Goal: Navigation & Orientation: Understand site structure

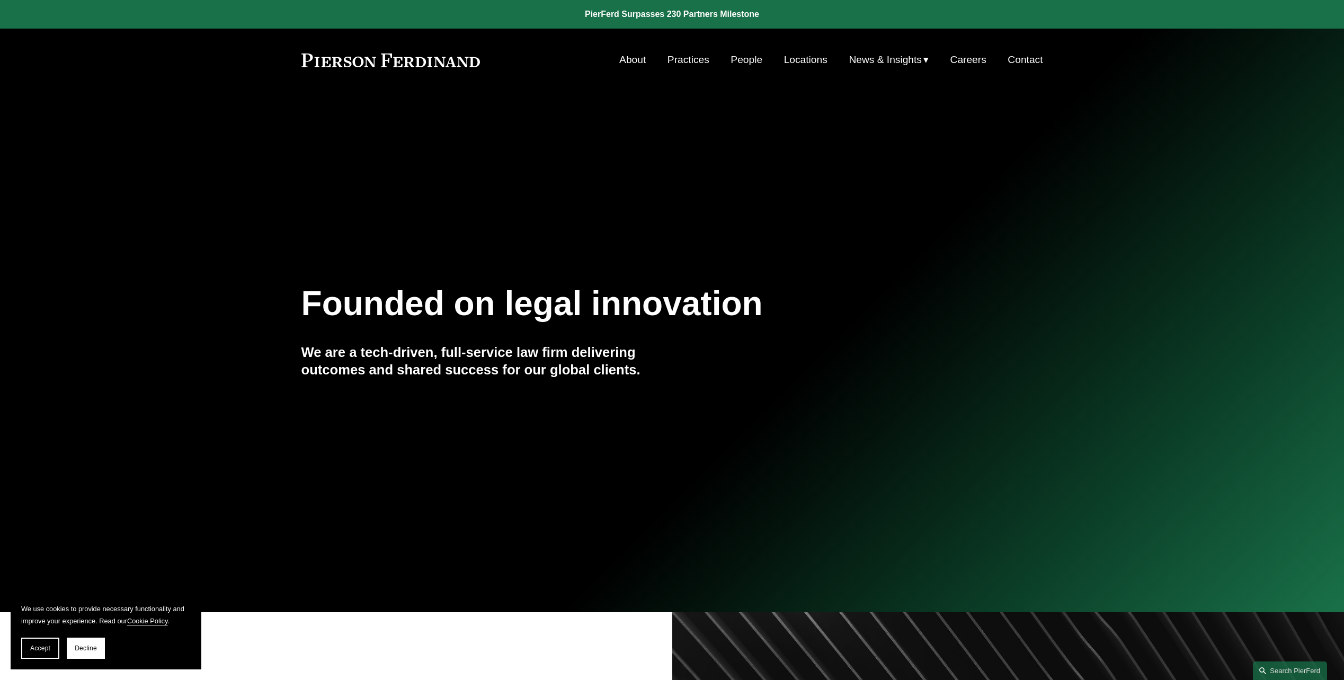
click at [626, 61] on link "About" at bounding box center [632, 60] width 26 height 20
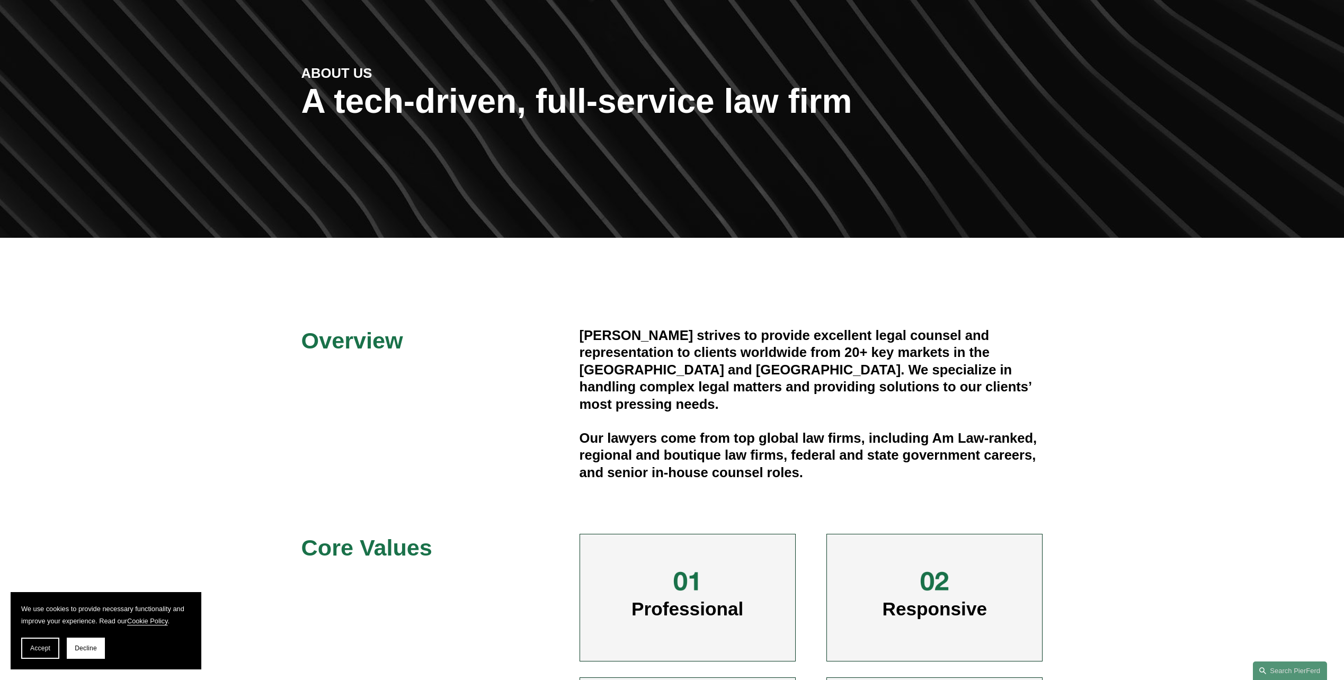
scroll to position [212, 0]
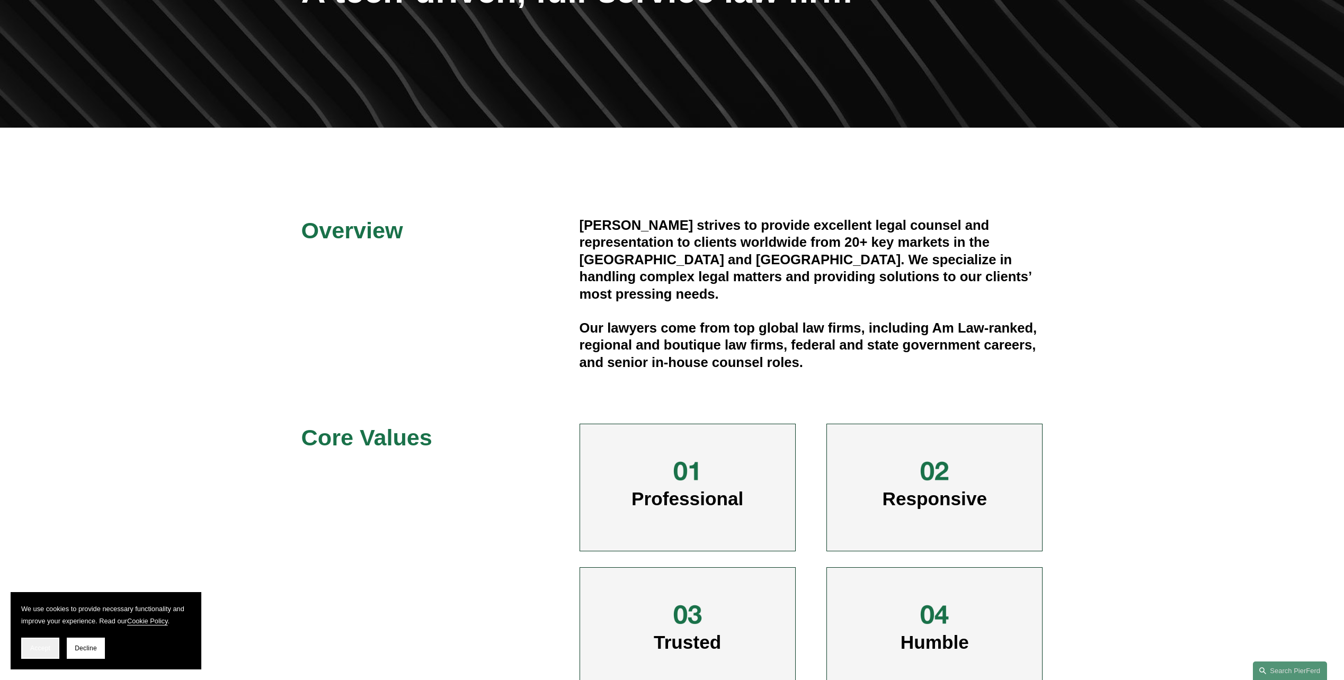
click at [45, 651] on span "Accept" at bounding box center [40, 648] width 20 height 7
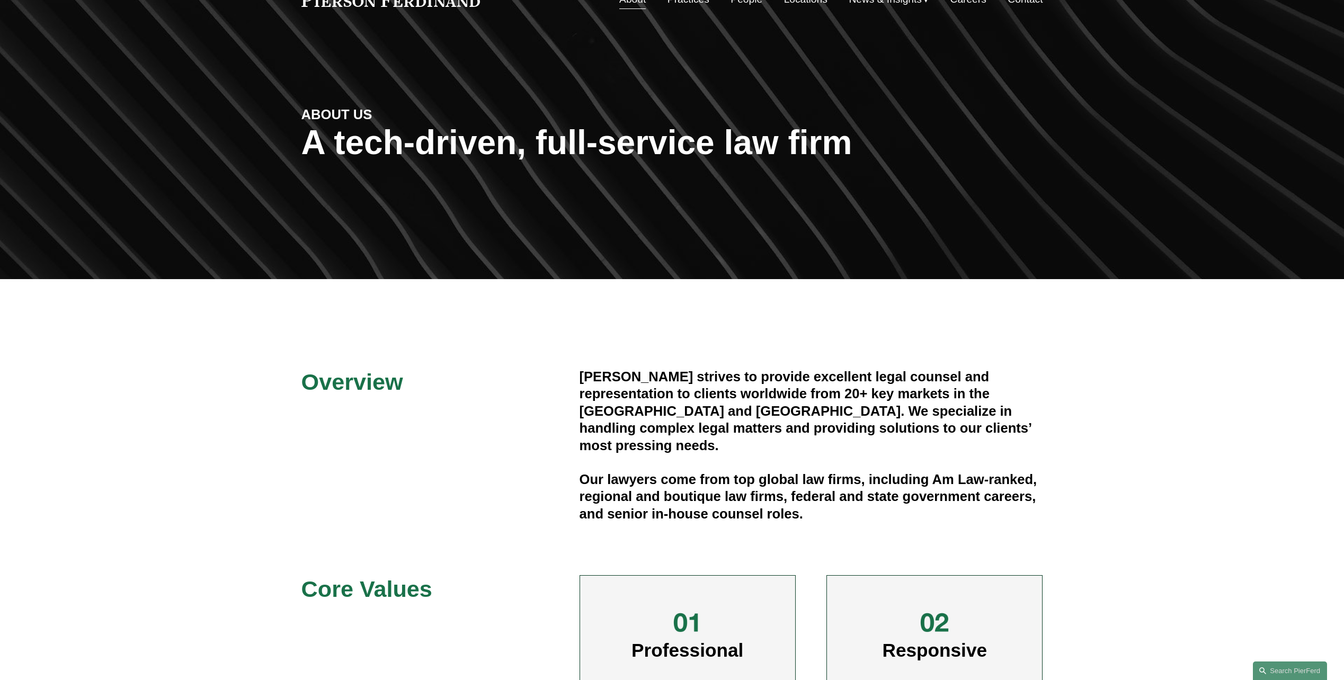
scroll to position [0, 0]
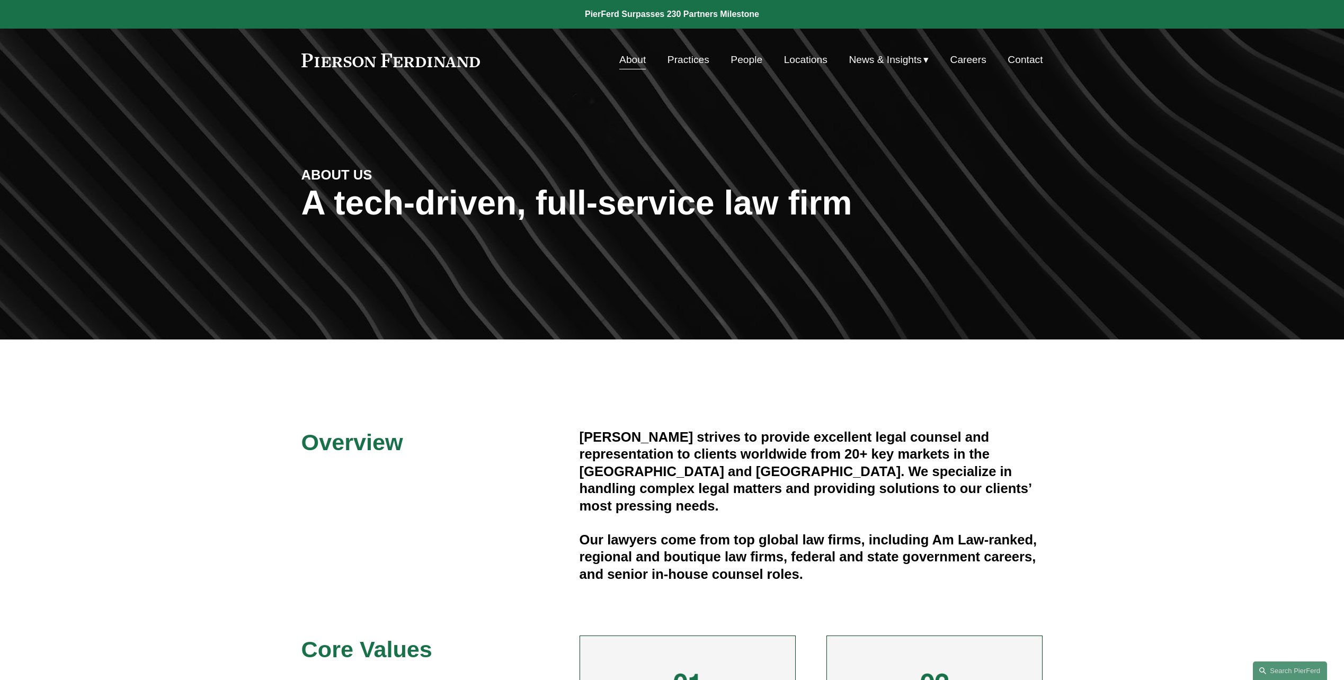
click at [694, 59] on link "Practices" at bounding box center [689, 60] width 42 height 20
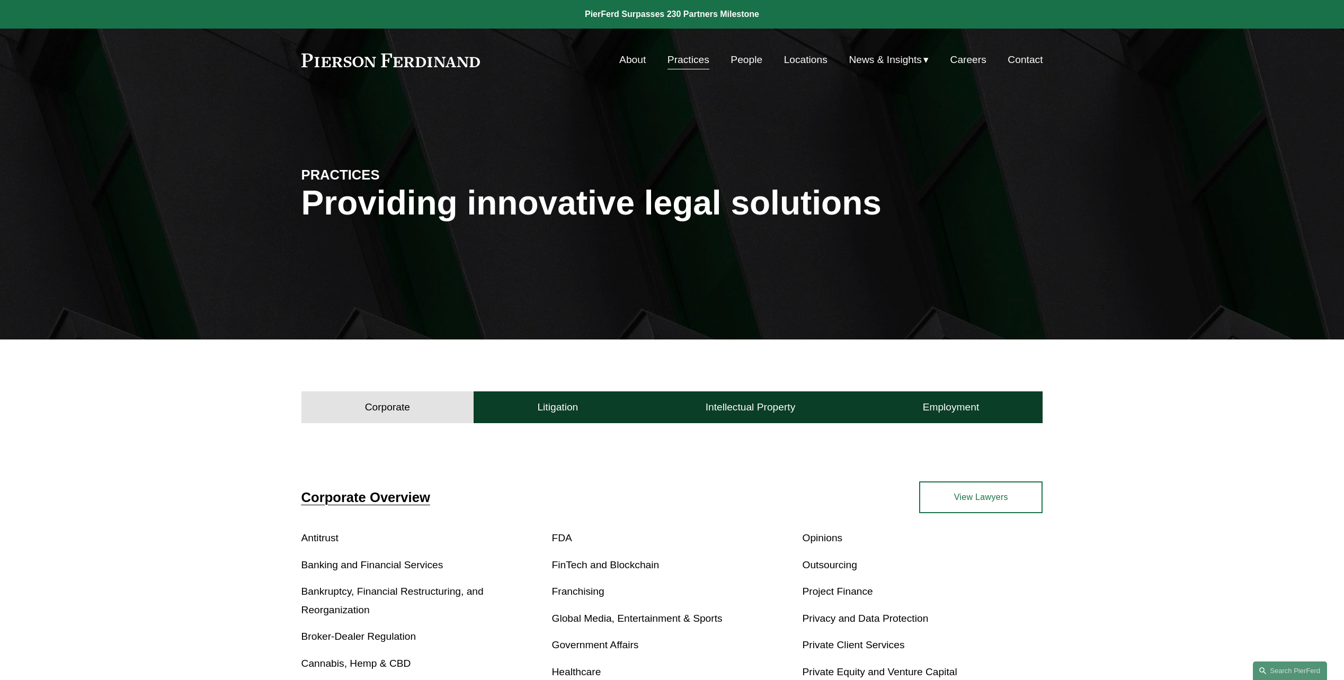
click at [784, 56] on link "Locations" at bounding box center [805, 60] width 43 height 20
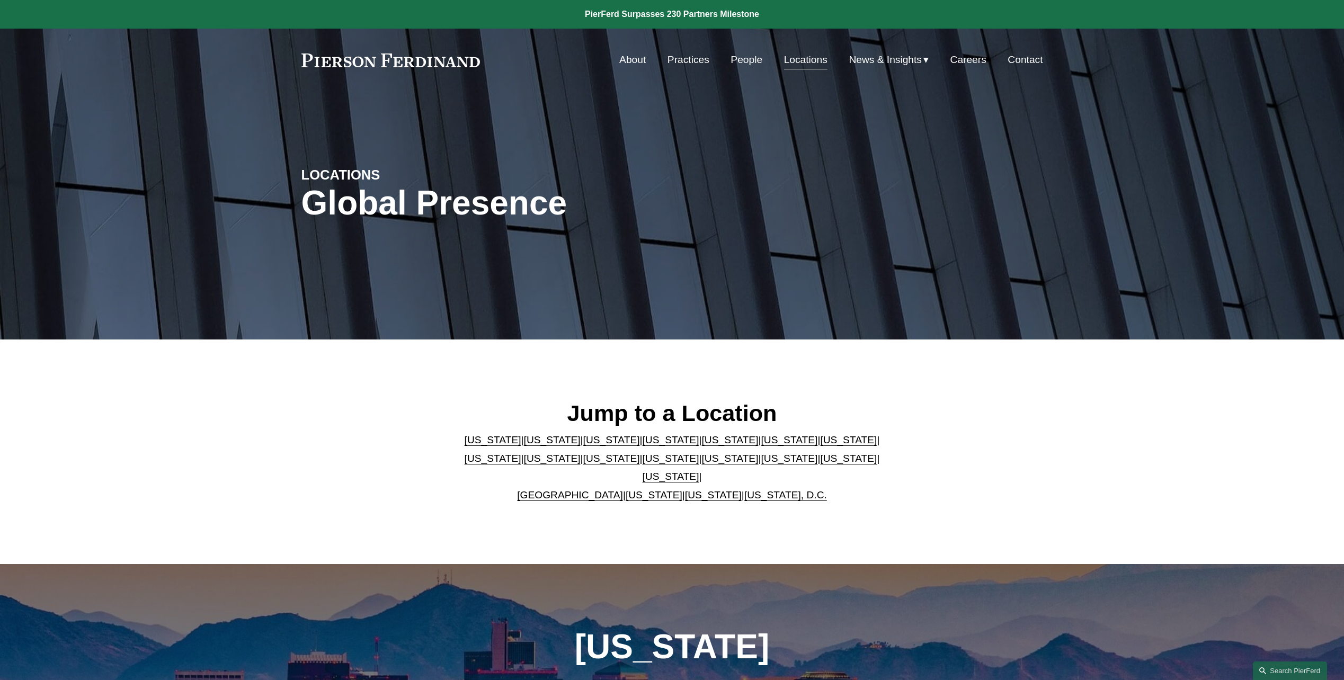
click at [748, 57] on link "People" at bounding box center [747, 60] width 32 height 20
